Goal: Transaction & Acquisition: Download file/media

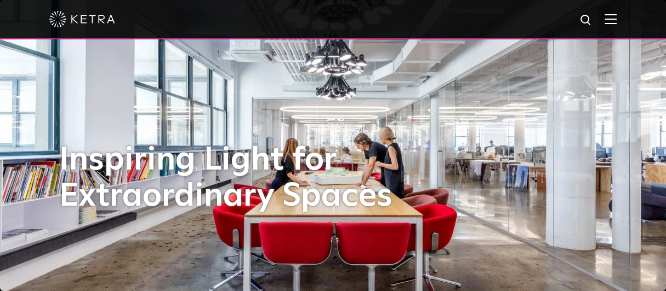
click at [615, 18] on img at bounding box center [610, 19] width 12 height 10
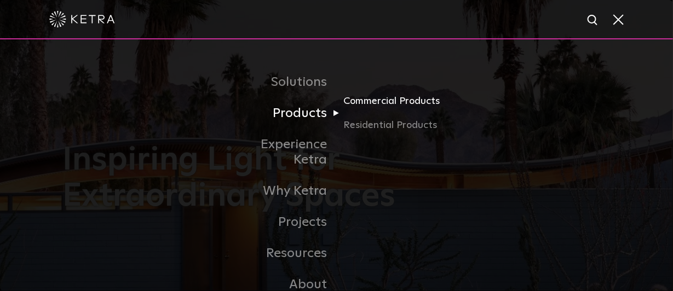
click at [414, 105] on link "Commercial Products" at bounding box center [396, 106] width 105 height 24
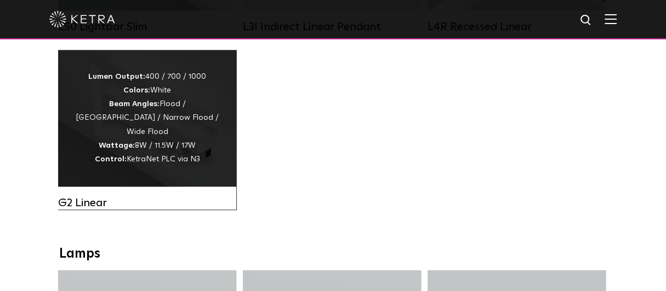
scroll to position [493, 0]
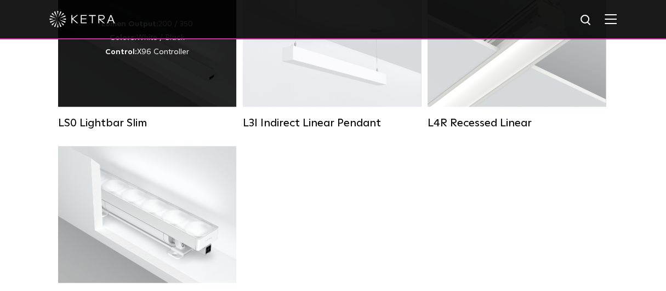
click at [144, 84] on div "Lumen Output: 200 / 350 Colors: White / Black Control: X96 Controller" at bounding box center [147, 38] width 178 height 137
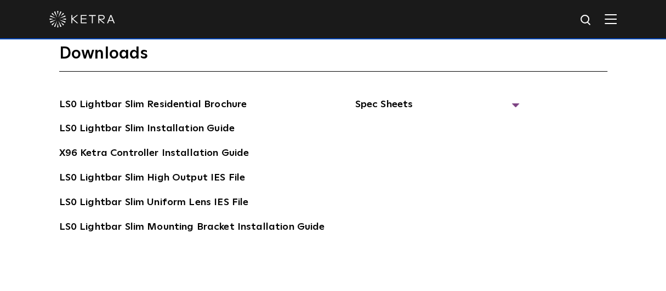
scroll to position [1807, 0]
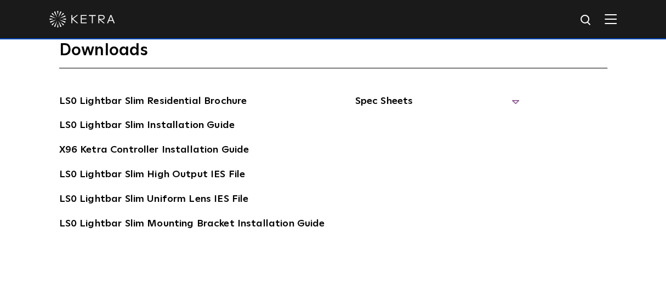
click at [507, 97] on span "Spec Sheets" at bounding box center [436, 106] width 164 height 24
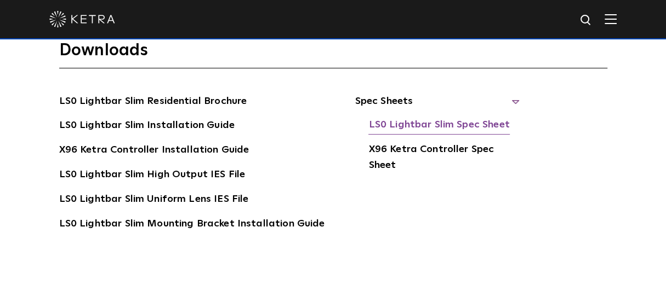
click at [470, 128] on link "LS0 Lightbar Slim Spec Sheet" at bounding box center [438, 126] width 141 height 18
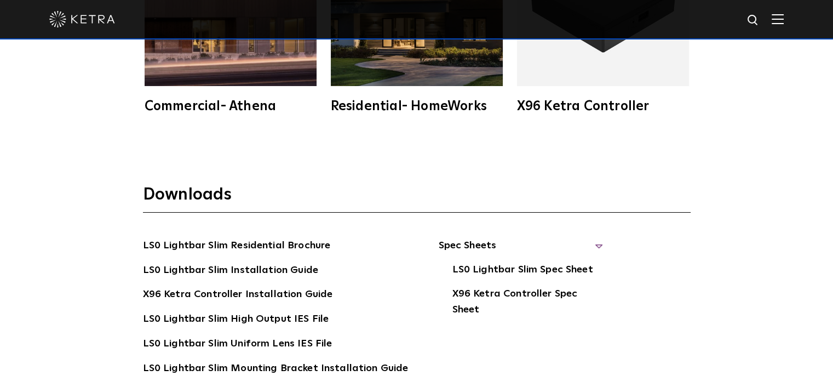
scroll to position [1863, 0]
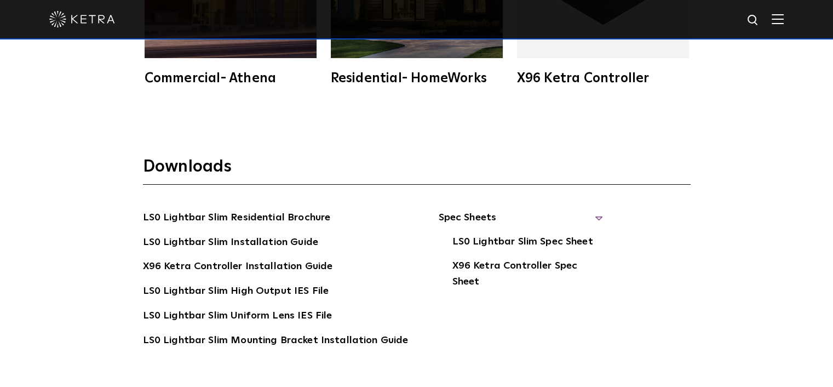
click at [588, 217] on span "Spec Sheets" at bounding box center [520, 222] width 164 height 24
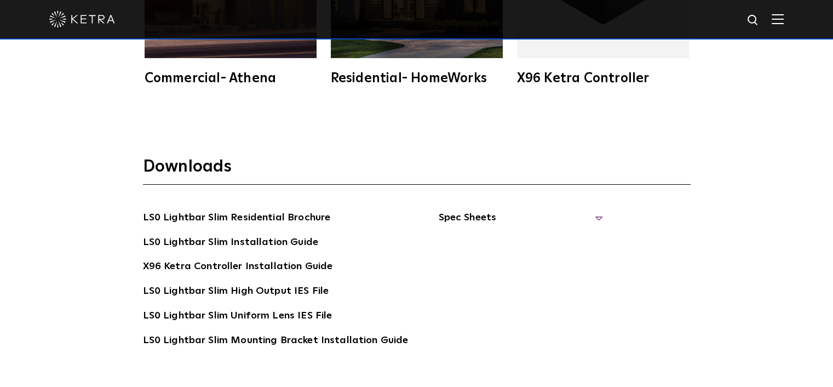
click at [590, 212] on span "Spec Sheets" at bounding box center [520, 222] width 164 height 24
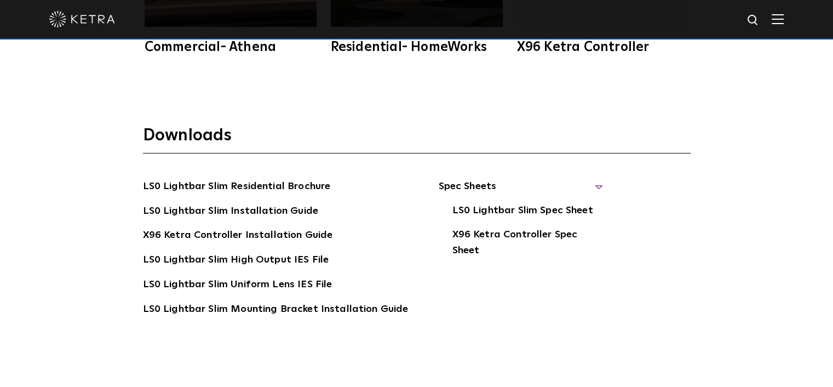
scroll to position [1918, 0]
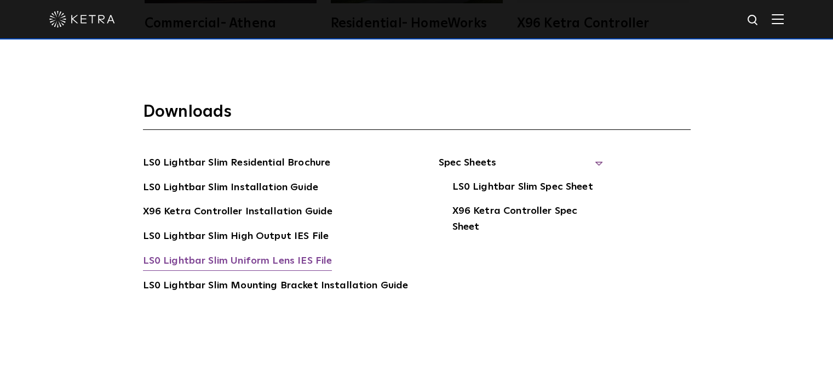
click at [316, 260] on link "LS0 Lightbar Slim Uniform Lens IES File" at bounding box center [238, 262] width 190 height 18
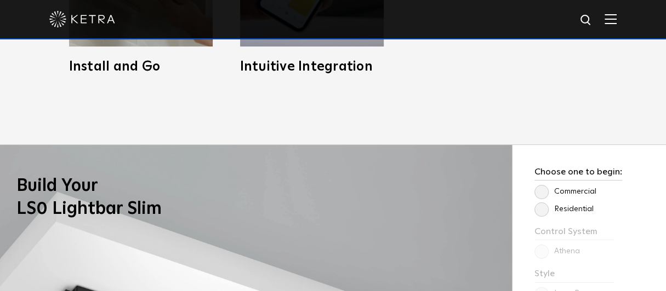
scroll to position [430, 0]
